Goal: Information Seeking & Learning: Learn about a topic

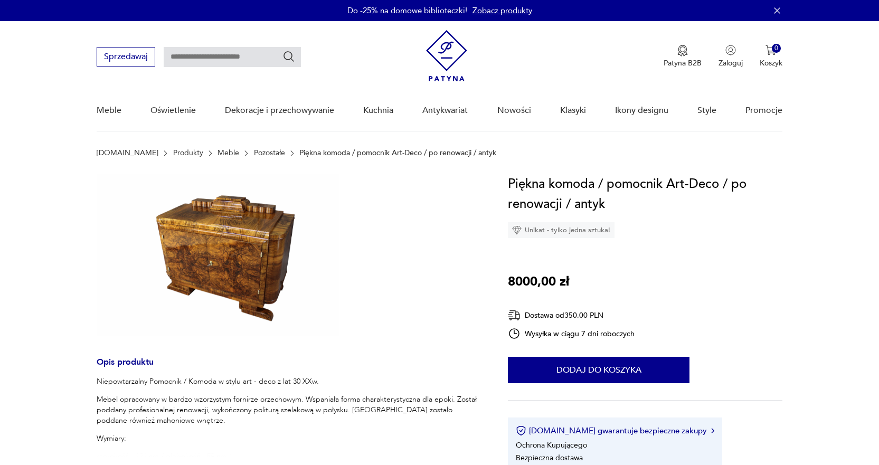
click at [241, 248] on img at bounding box center [218, 255] width 243 height 162
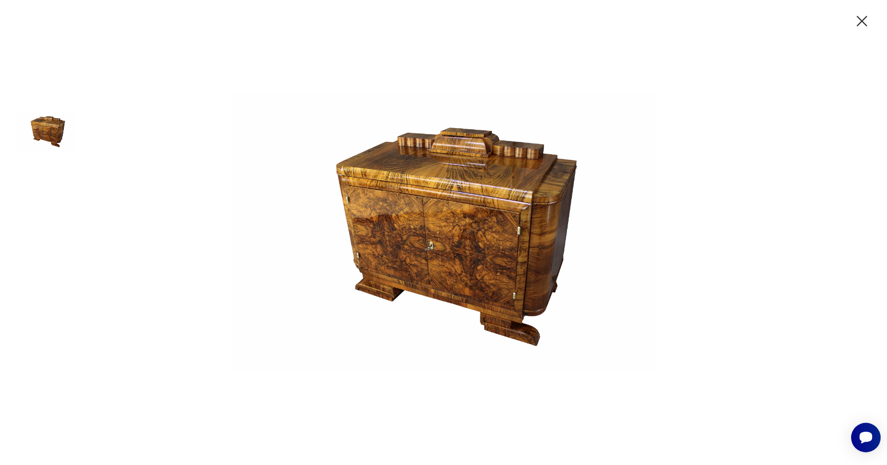
click at [866, 21] on icon "button" at bounding box center [862, 21] width 18 height 18
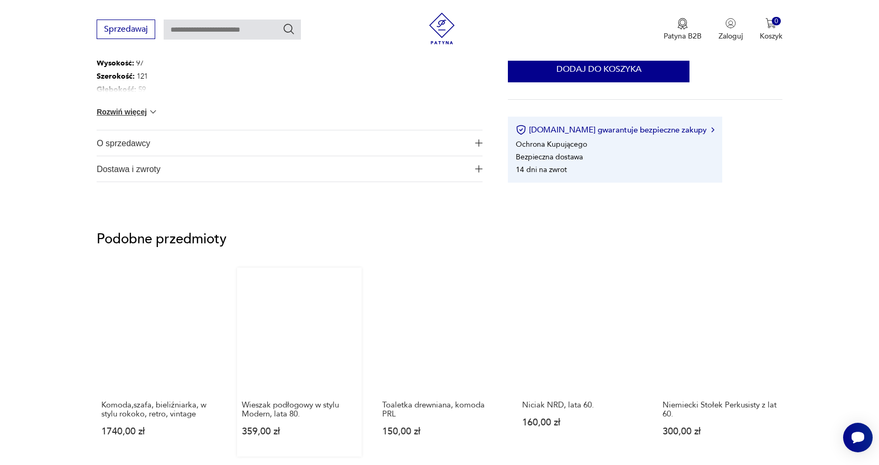
scroll to position [264, 0]
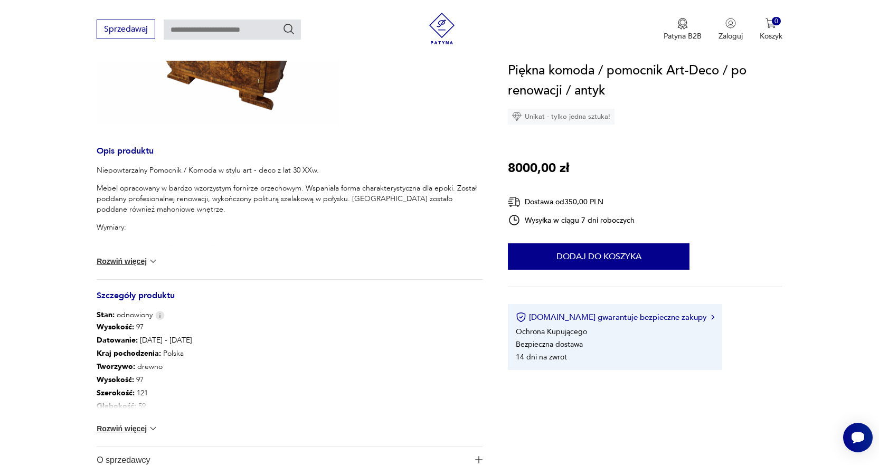
click at [135, 377] on p "Wysokość : 97" at bounding box center [145, 379] width 96 height 13
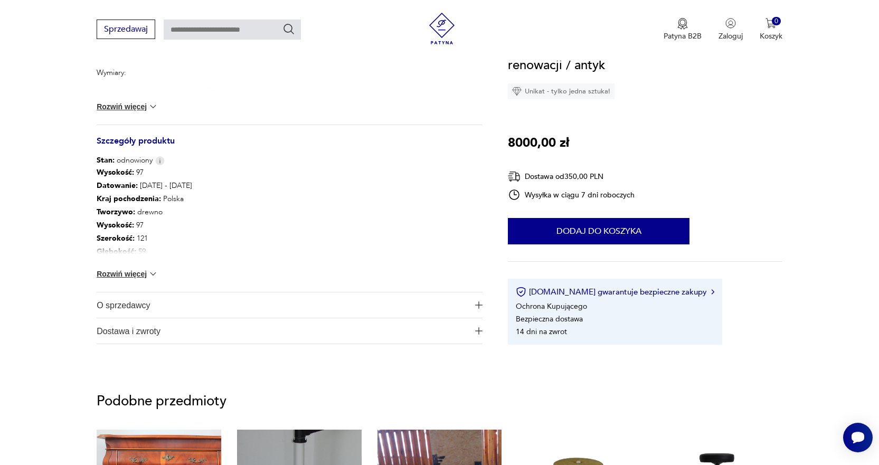
scroll to position [370, 0]
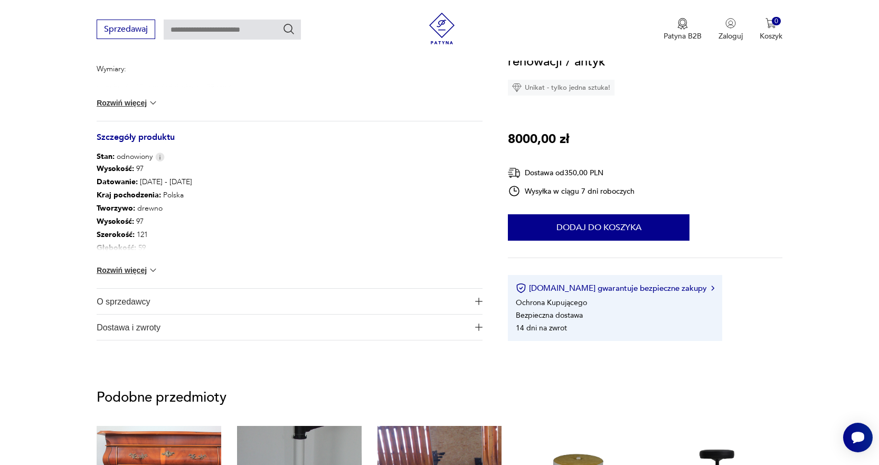
click at [143, 271] on button "Rozwiń więcej" at bounding box center [127, 270] width 61 height 11
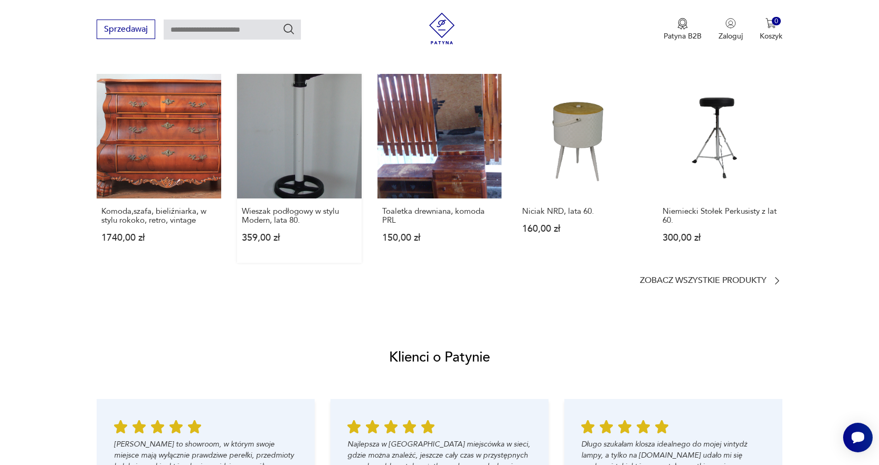
scroll to position [739, 0]
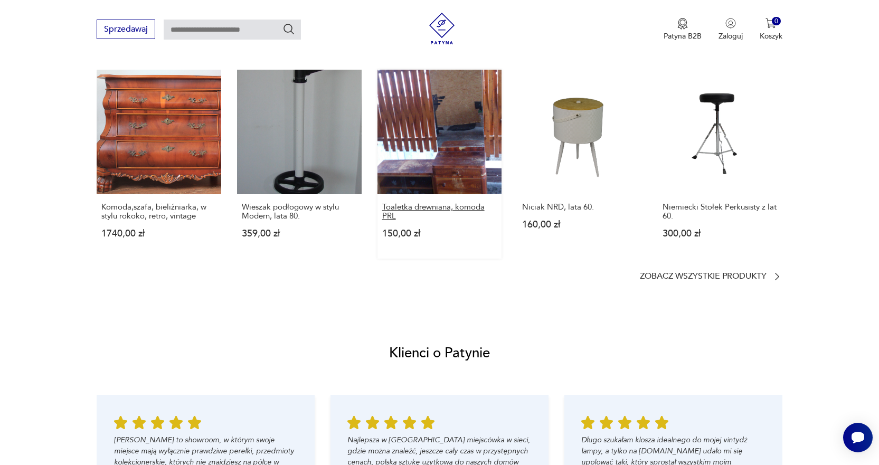
click at [454, 208] on p "Toaletka drewniana, komoda PRL" at bounding box center [439, 212] width 115 height 18
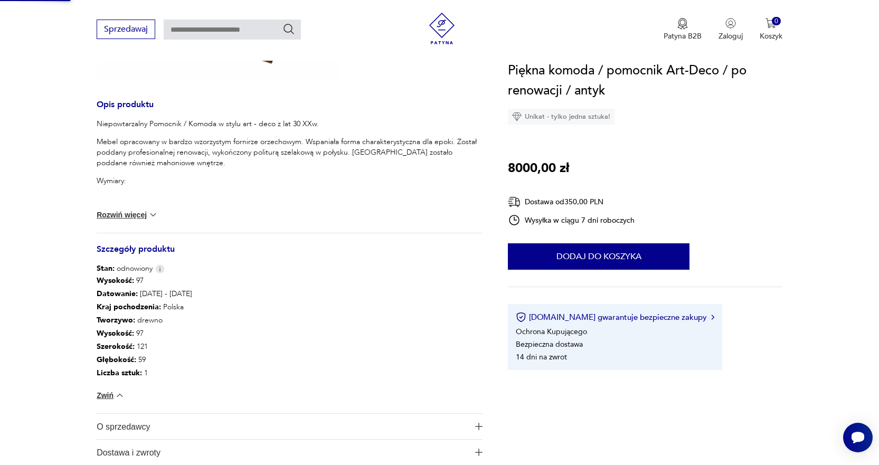
scroll to position [76, 0]
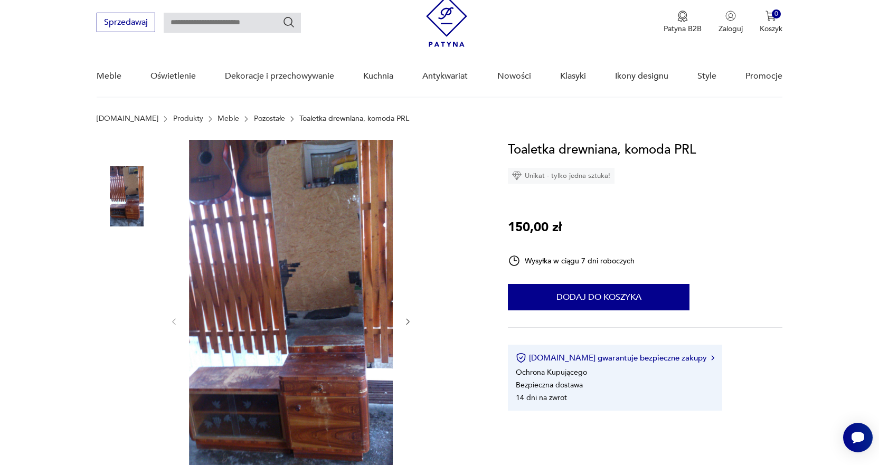
scroll to position [53, 0]
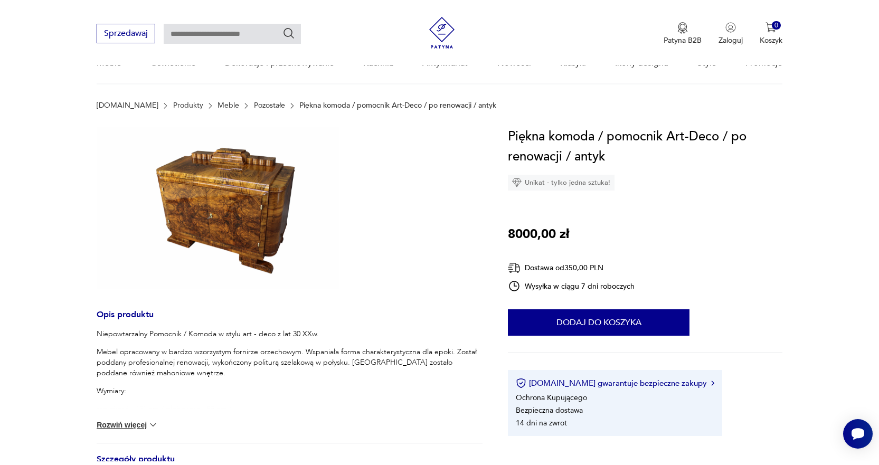
scroll to position [125, 0]
